Goal: Task Accomplishment & Management: Use online tool/utility

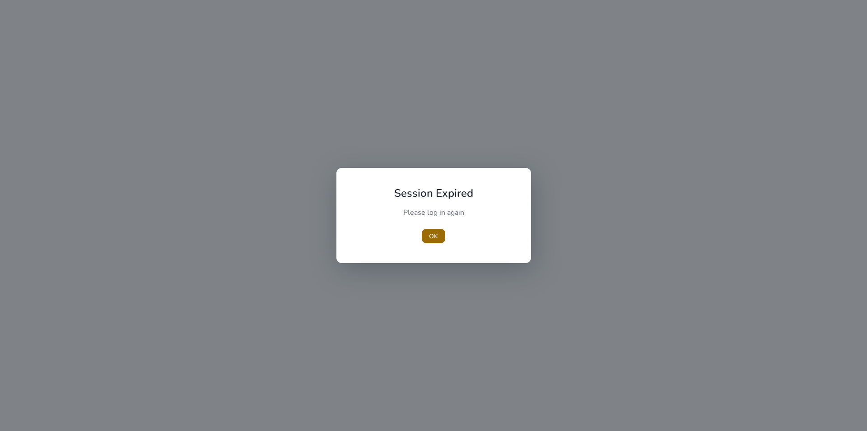
click at [429, 239] on span "button" at bounding box center [433, 236] width 23 height 22
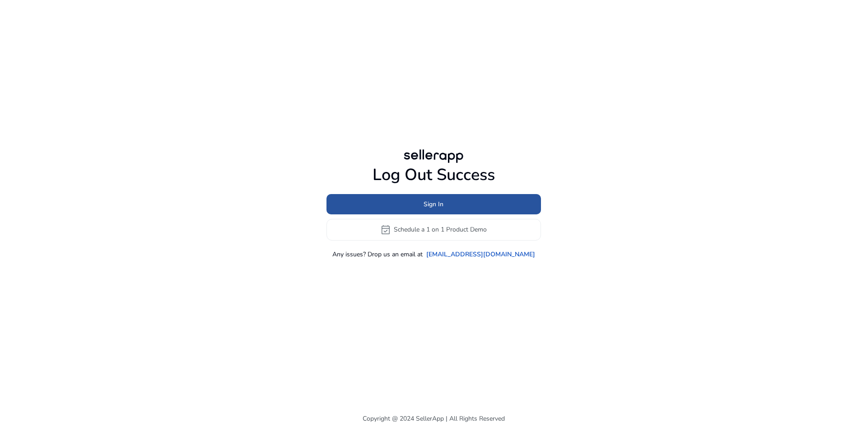
click at [434, 201] on span "Sign In" at bounding box center [434, 204] width 20 height 9
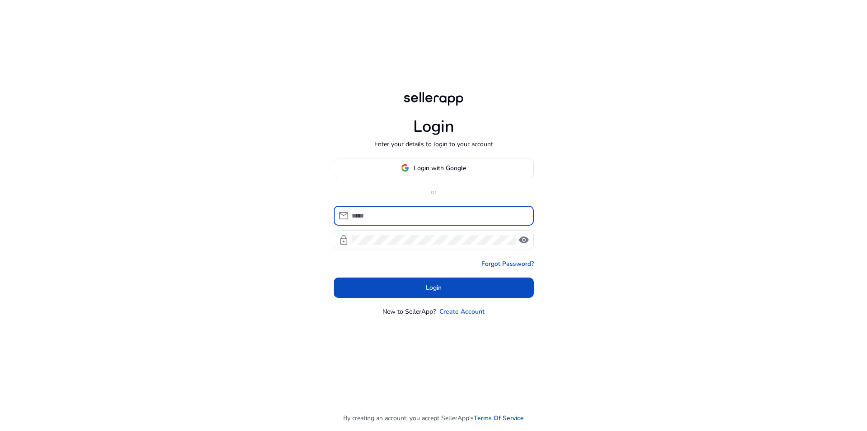
click at [417, 212] on input at bounding box center [439, 216] width 175 height 10
click at [416, 218] on input at bounding box center [439, 216] width 175 height 10
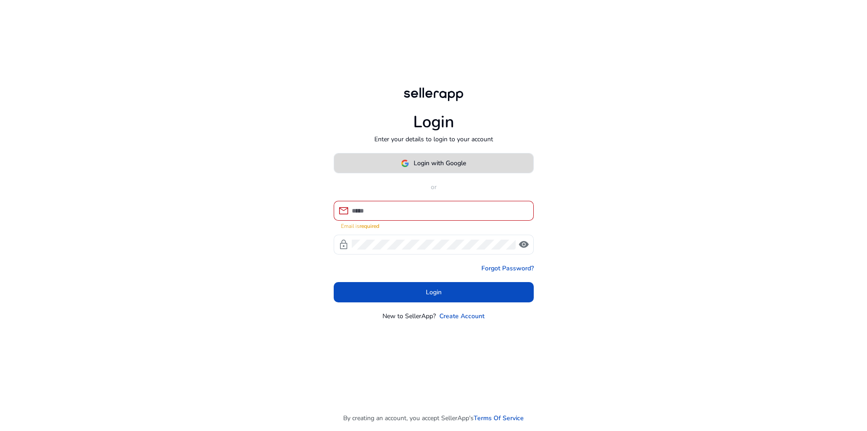
click at [435, 168] on span "Login with Google" at bounding box center [440, 163] width 52 height 9
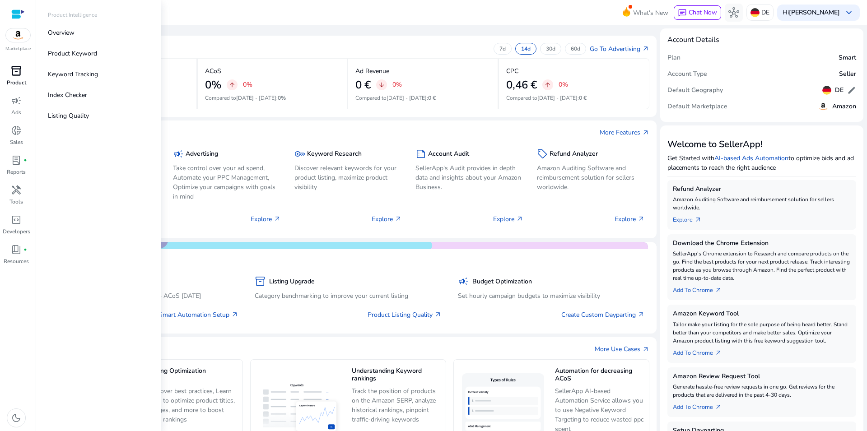
click at [12, 67] on span "inventory_2" at bounding box center [16, 70] width 11 height 11
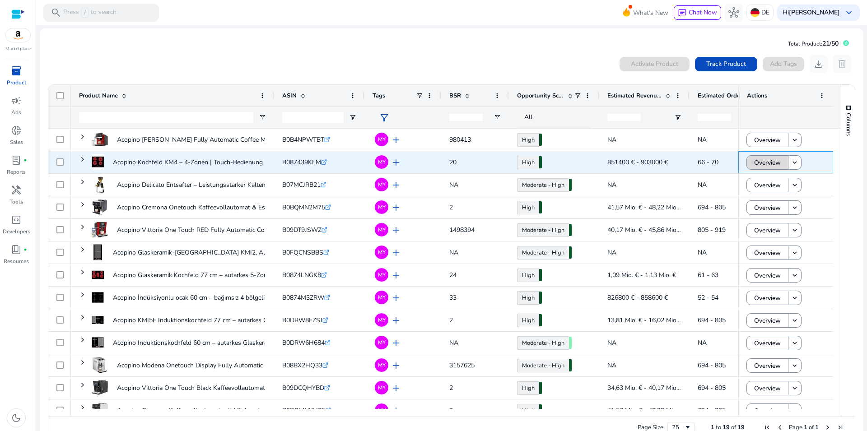
click at [754, 163] on span "Overview" at bounding box center [767, 163] width 27 height 19
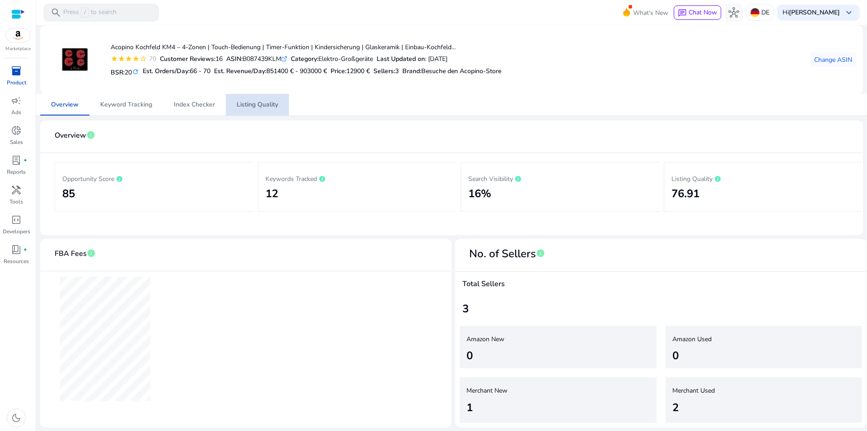
click at [259, 102] on span "Listing Quality" at bounding box center [258, 105] width 42 height 6
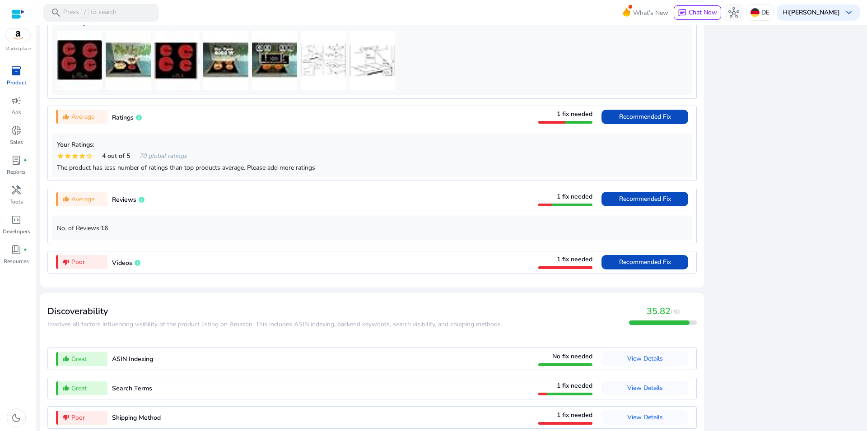
scroll to position [679, 0]
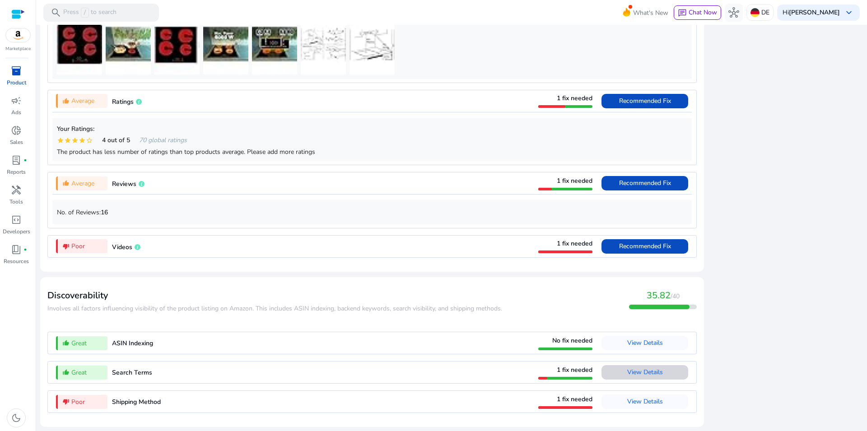
click at [635, 368] on span "View Details" at bounding box center [645, 372] width 36 height 14
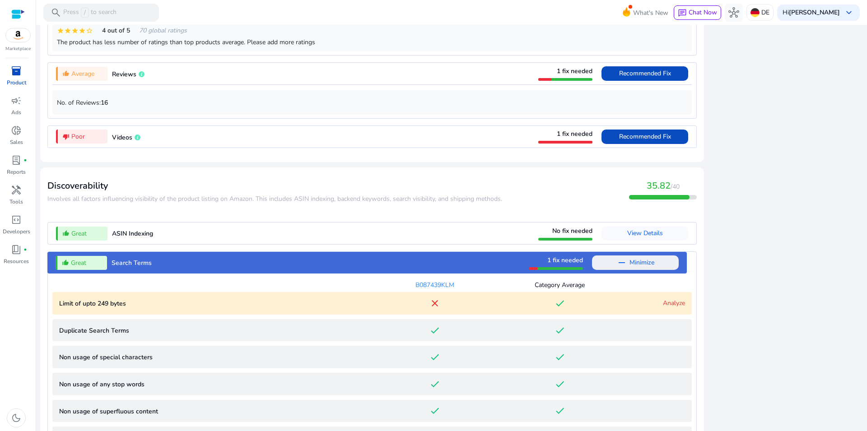
scroll to position [792, 0]
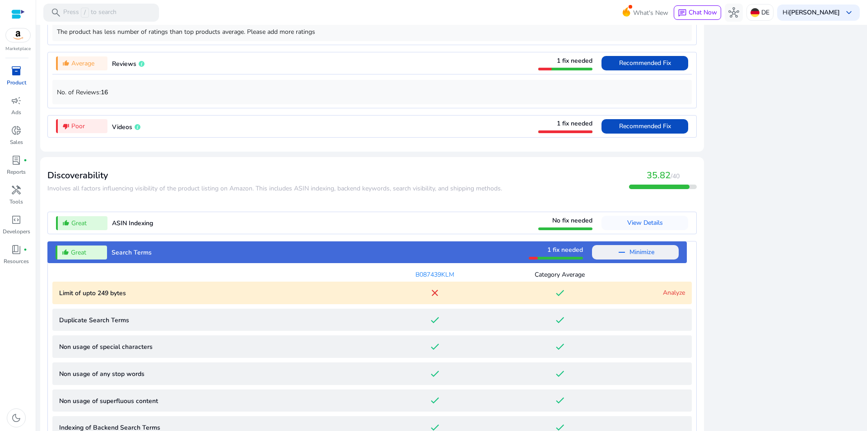
click at [664, 297] on link "Analyze" at bounding box center [674, 293] width 22 height 9
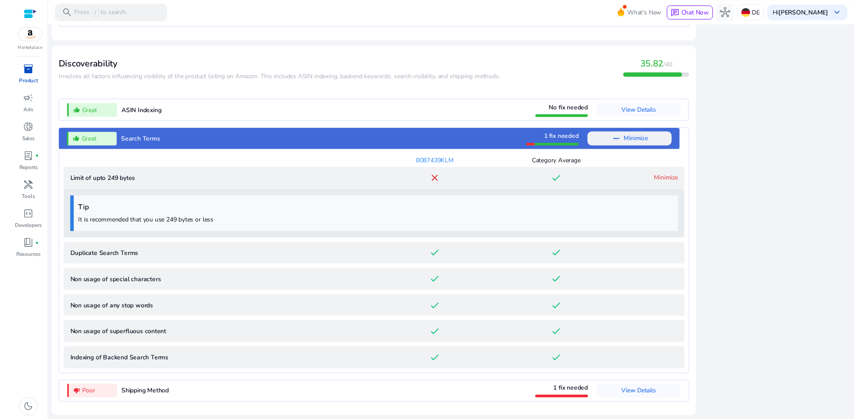
scroll to position [910, 0]
